Goal: Task Accomplishment & Management: Manage account settings

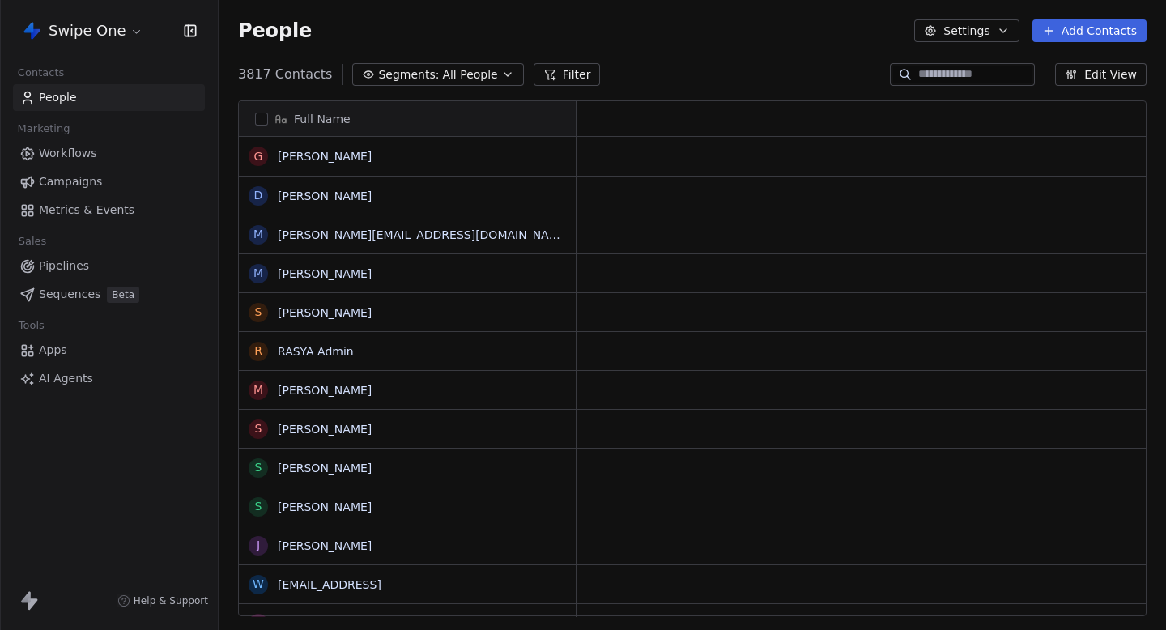
scroll to position [1, 1]
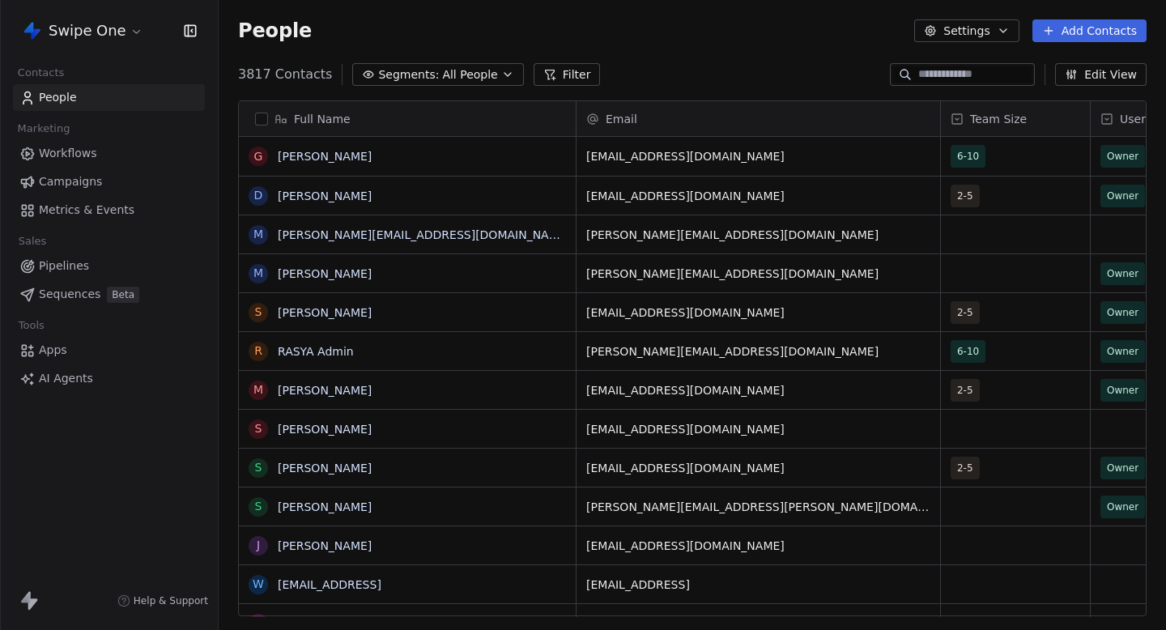
click at [104, 26] on html "Swipe One Contacts People Marketing Workflows Campaigns Metrics & Events Sales …" at bounding box center [583, 315] width 1166 height 630
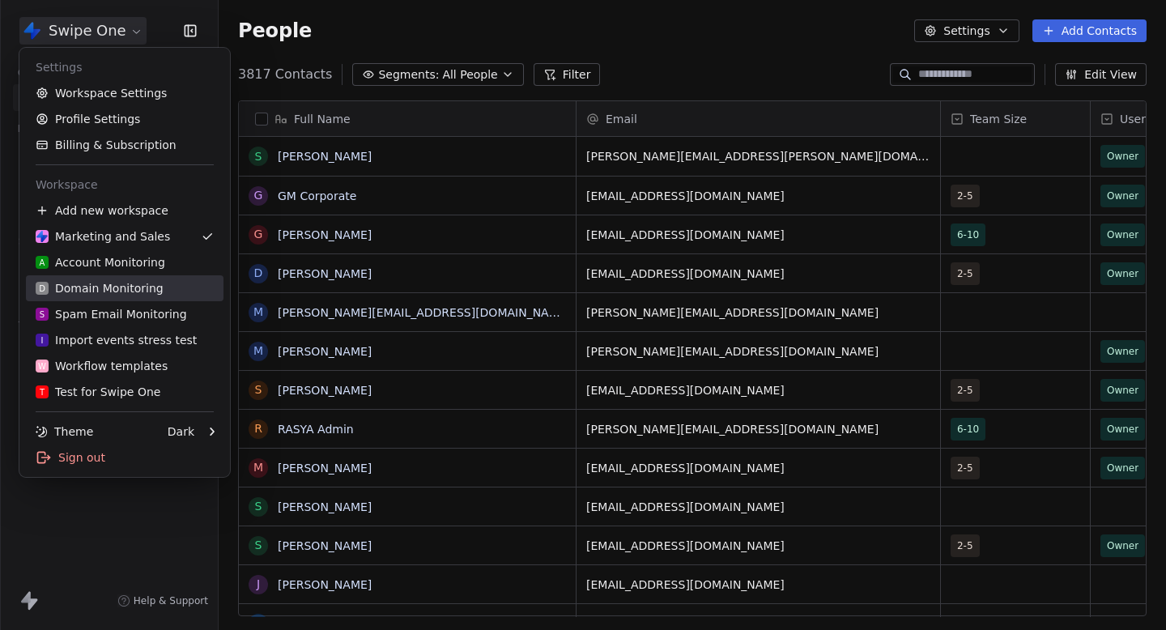
click at [129, 292] on div "D Domain Monitoring" at bounding box center [100, 288] width 128 height 16
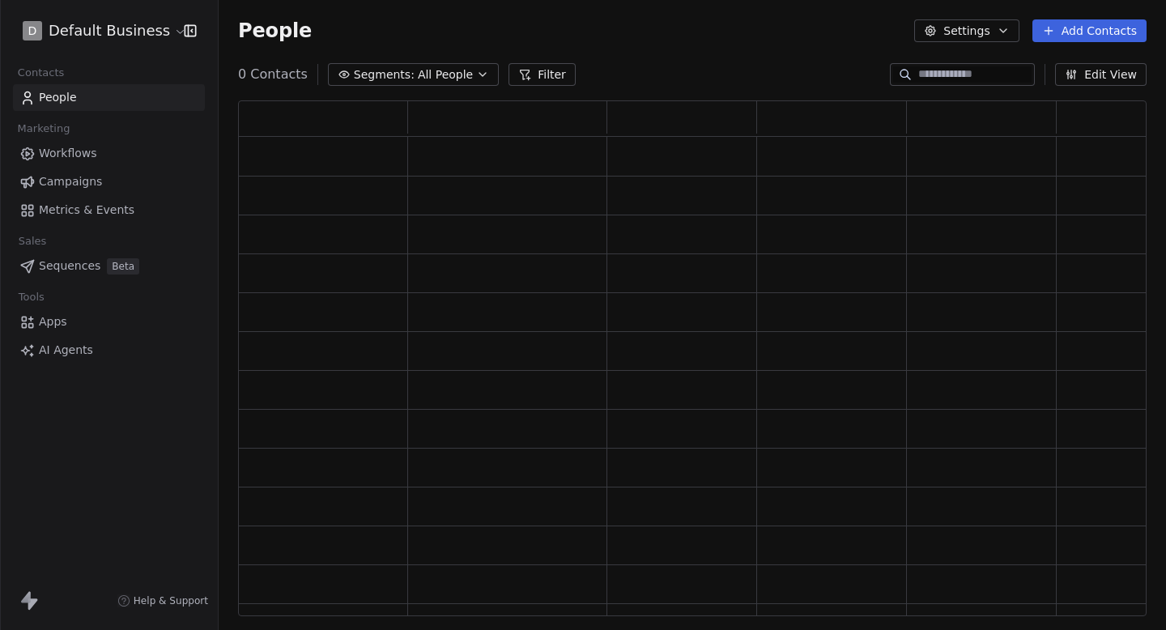
scroll to position [516, 908]
click at [936, 74] on input at bounding box center [974, 74] width 113 height 16
paste input "**********"
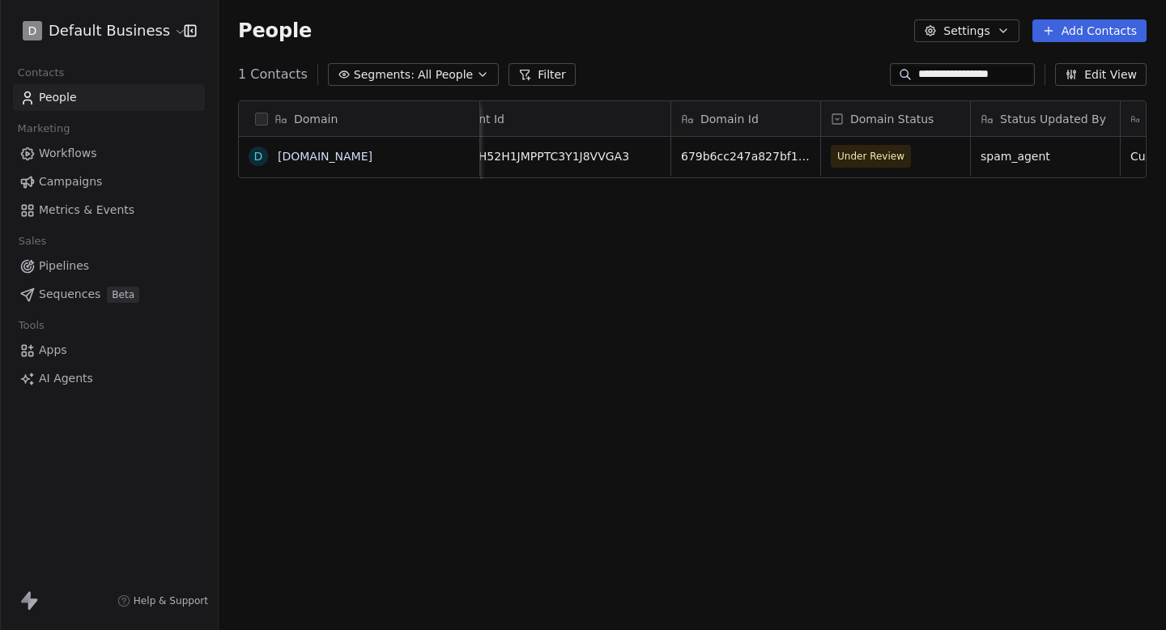
scroll to position [0, 88]
type input "**********"
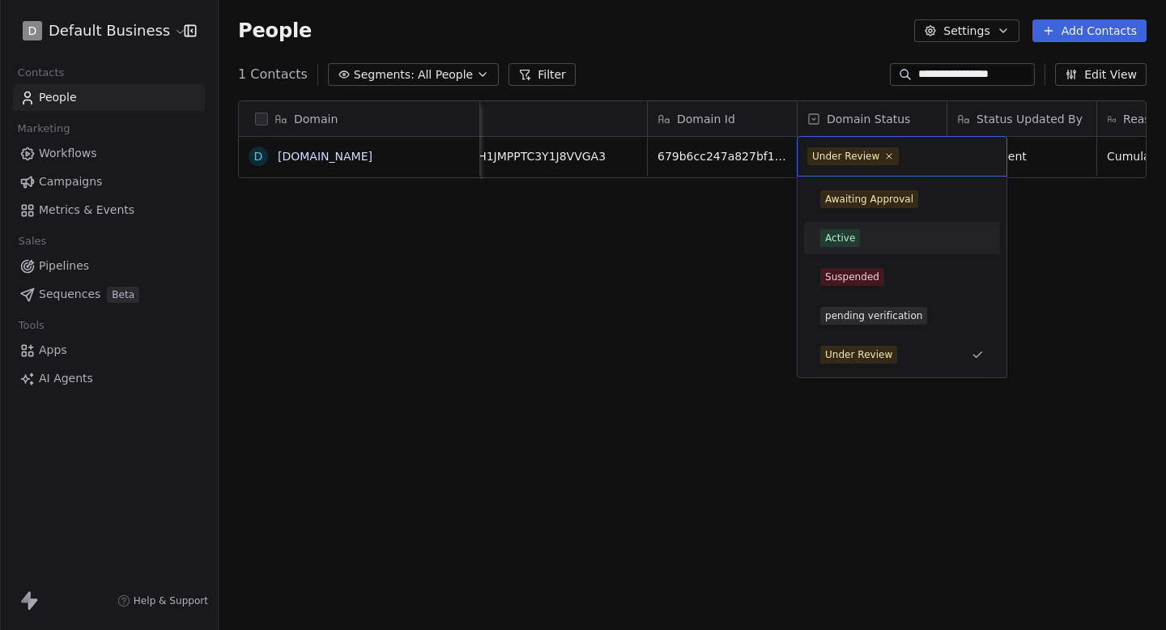
click at [851, 241] on div "Active" at bounding box center [840, 238] width 30 height 15
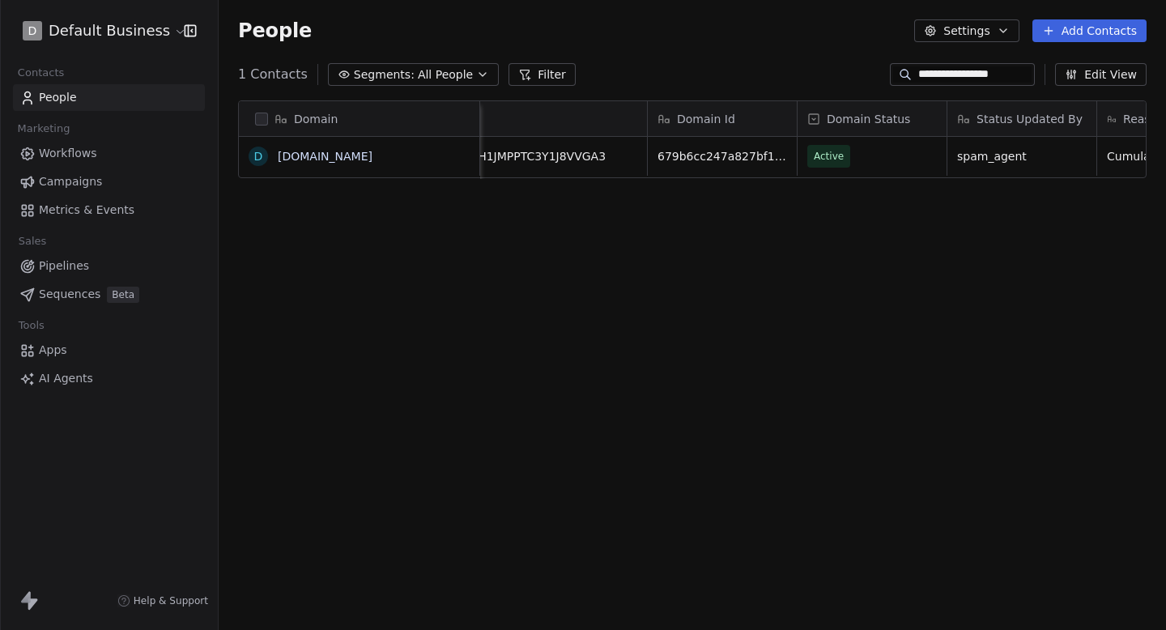
click at [733, 250] on div "Domain d [DOMAIN_NAME] Account Id Domain Id Domain Status Status Updated By Rea…" at bounding box center [692, 364] width 947 height 555
click at [941, 274] on div "Domain d [DOMAIN_NAME] Account Id Domain Id Domain Status Status Updated By Rea…" at bounding box center [692, 364] width 947 height 555
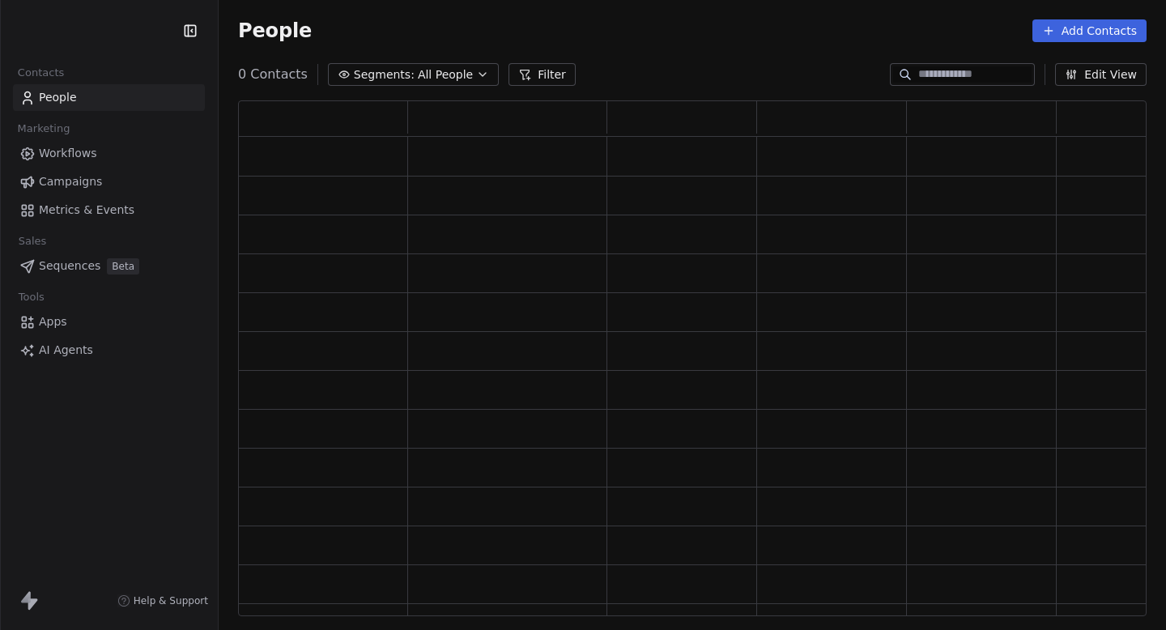
scroll to position [516, 908]
